Goal: Navigation & Orientation: Find specific page/section

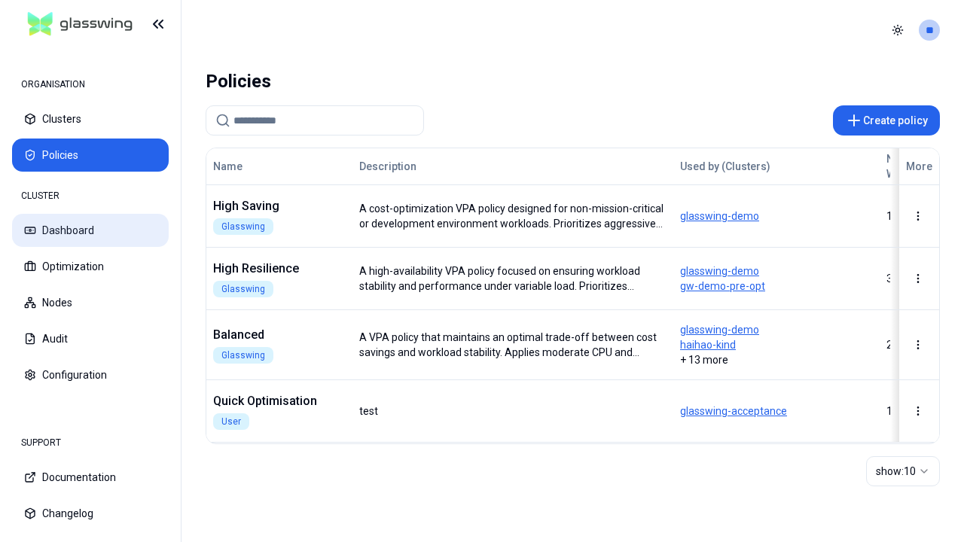
click at [90, 230] on button "Dashboard" at bounding box center [90, 230] width 157 height 33
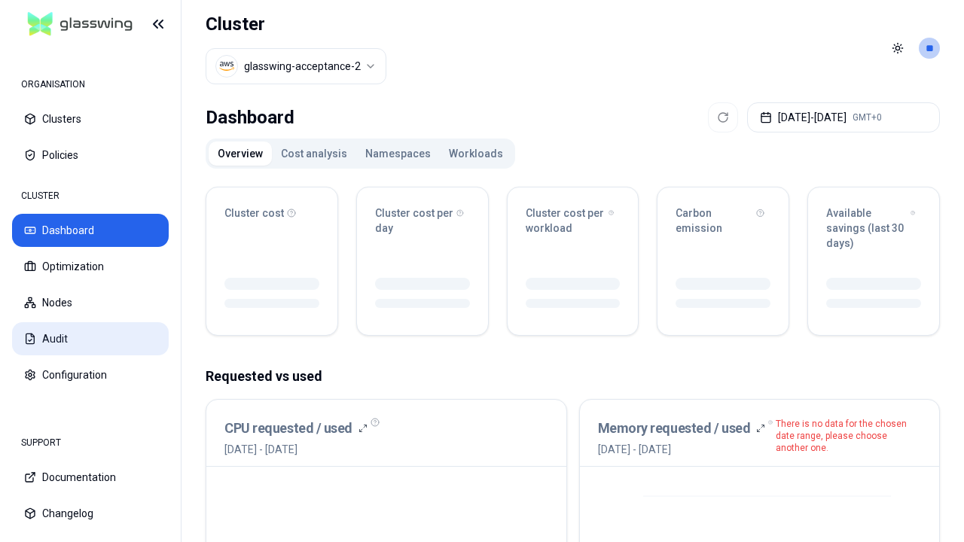
click at [90, 339] on button "Audit" at bounding box center [90, 338] width 157 height 33
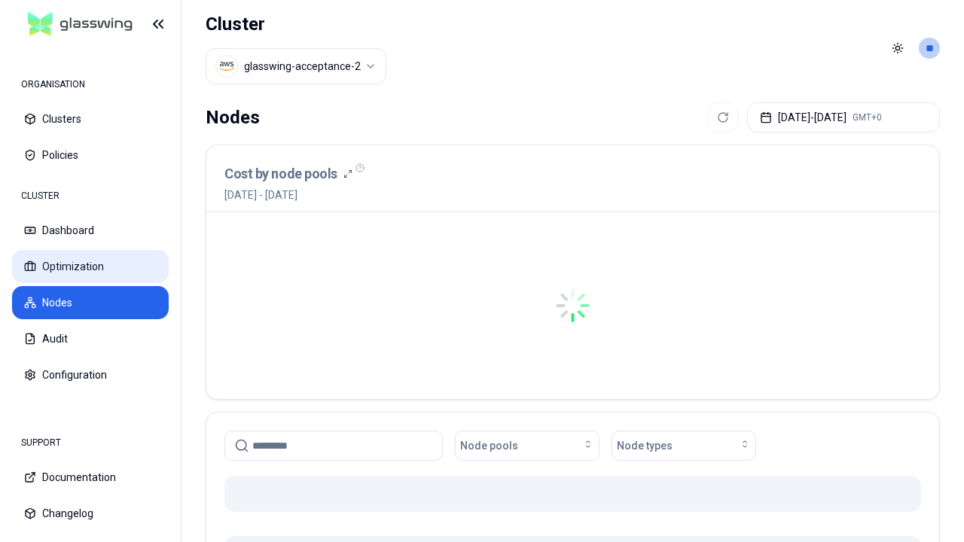
click at [90, 267] on button "Optimization" at bounding box center [90, 266] width 157 height 33
